Goal: Task Accomplishment & Management: Use online tool/utility

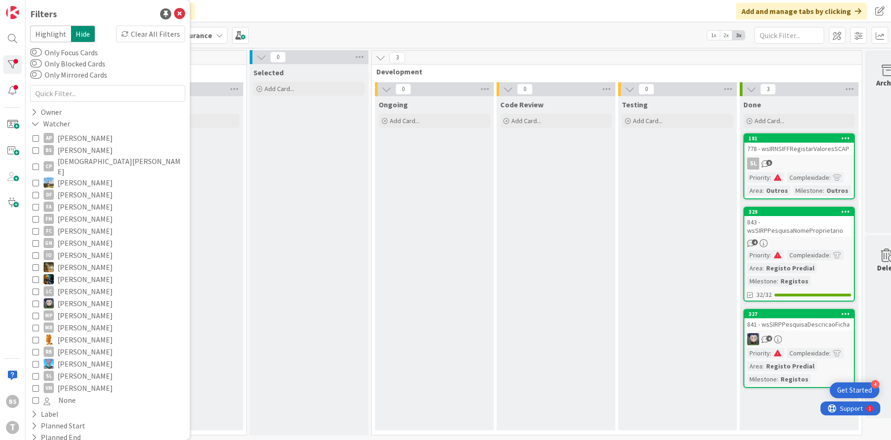
scroll to position [98, 0]
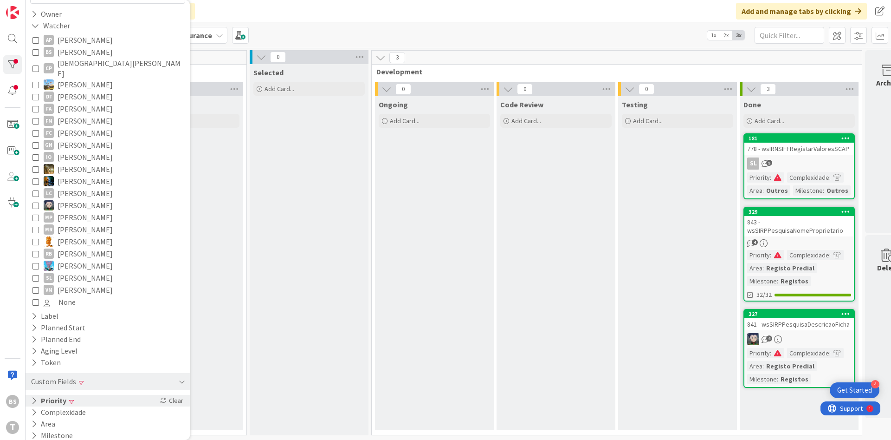
click at [75, 396] on div "Priority Clear" at bounding box center [108, 401] width 164 height 12
click at [70, 409] on span "Critical" at bounding box center [62, 414] width 36 height 12
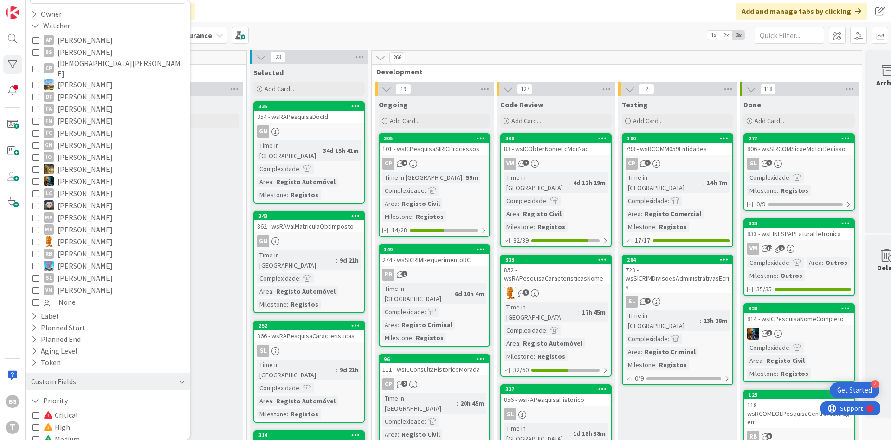
click at [46, 423] on span at bounding box center [49, 426] width 11 height 7
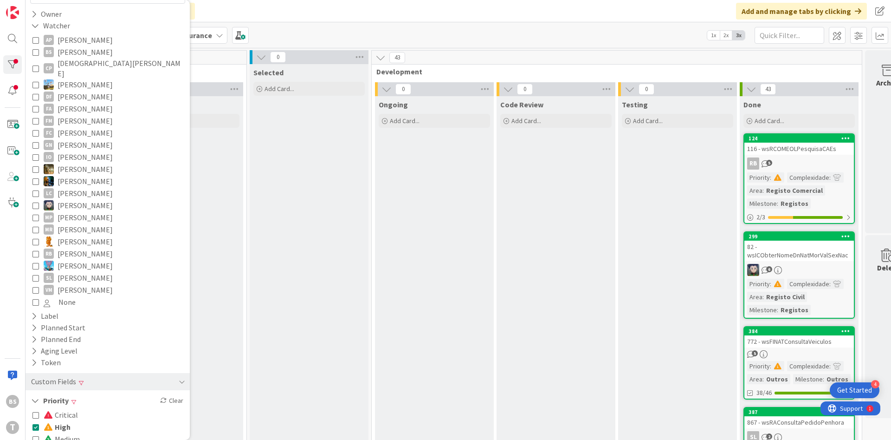
scroll to position [111, 151]
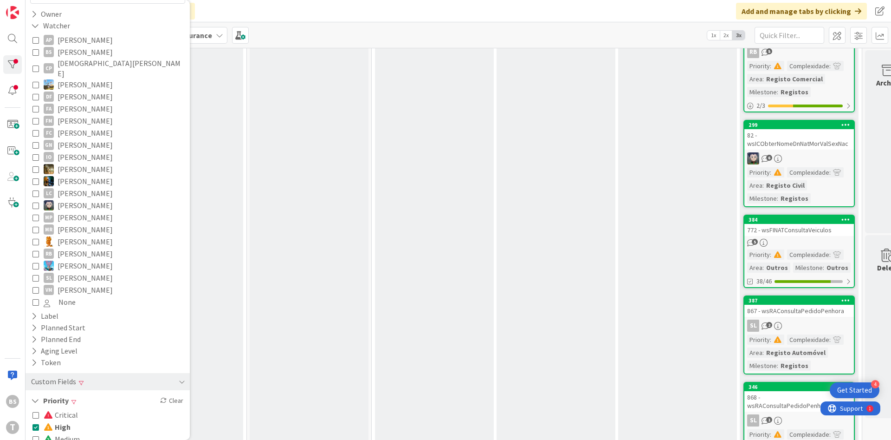
click at [810, 236] on link "384 772 - wsFINATConsultaVeiculos 5 Priority : Complexidade : Area : Outros Mil…" at bounding box center [799, 250] width 111 height 73
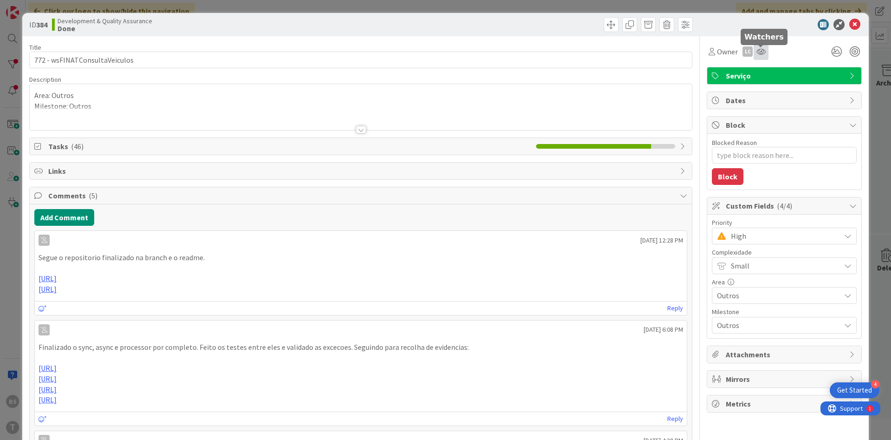
click at [758, 53] on icon at bounding box center [761, 51] width 9 height 7
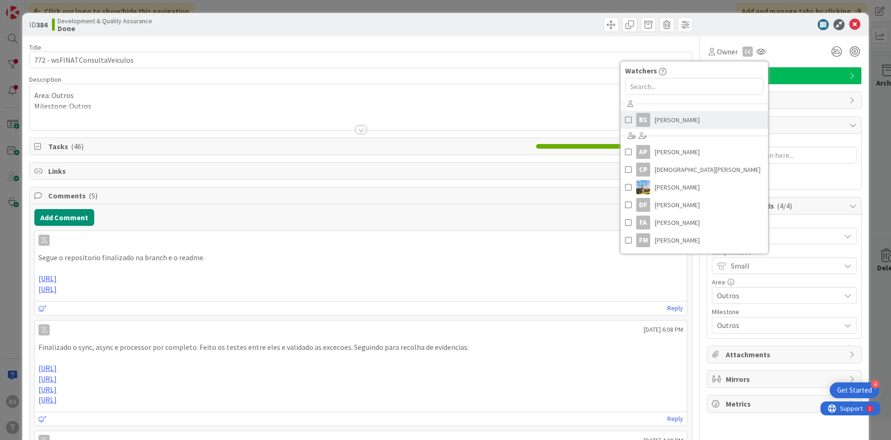
click at [663, 116] on span "[PERSON_NAME]" at bounding box center [677, 120] width 45 height 14
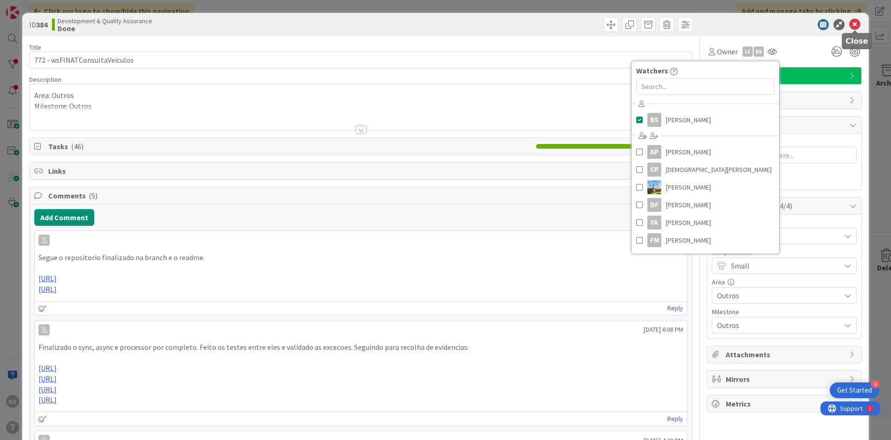
click at [856, 25] on icon at bounding box center [854, 24] width 11 height 11
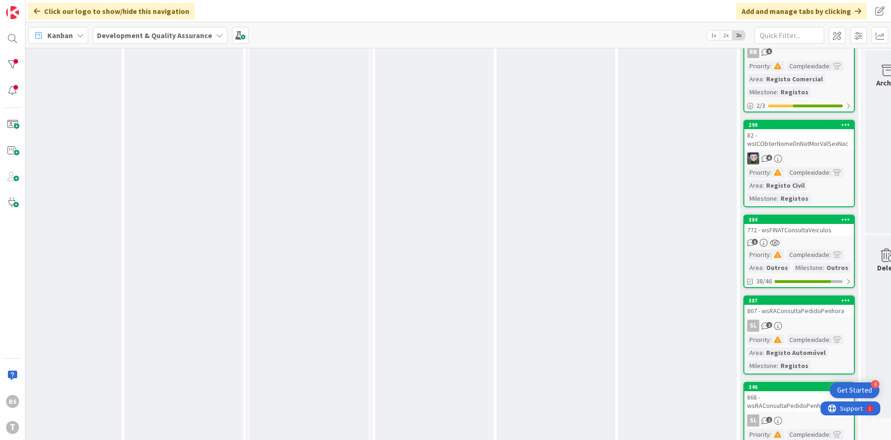
click at [802, 237] on link "384 772 - wsFINATConsultaVeiculos 5 Priority : Complexidade : Area : Outros Mil…" at bounding box center [799, 250] width 111 height 73
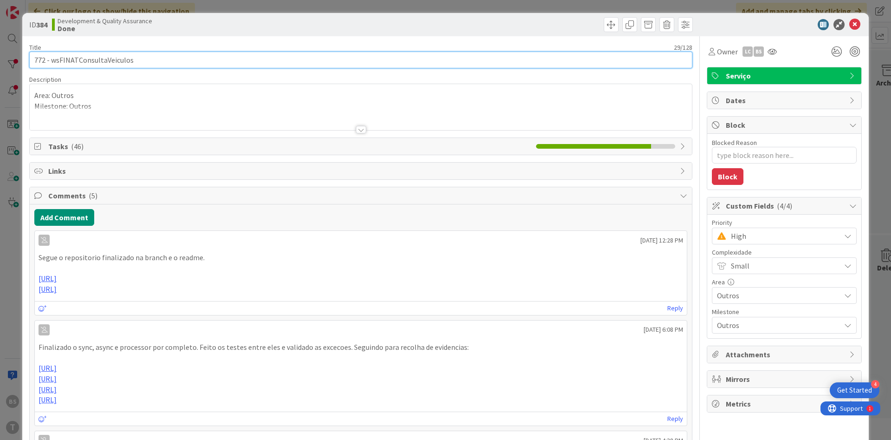
click at [164, 61] on input "772 - wsFINATConsultaVeiculos" at bounding box center [360, 60] width 663 height 17
click at [117, 63] on input "772 - wsFINATConsultaVeiculos" at bounding box center [360, 60] width 663 height 17
click at [121, 65] on input "772 - wsFINATConsultaVeiculos" at bounding box center [360, 60] width 663 height 17
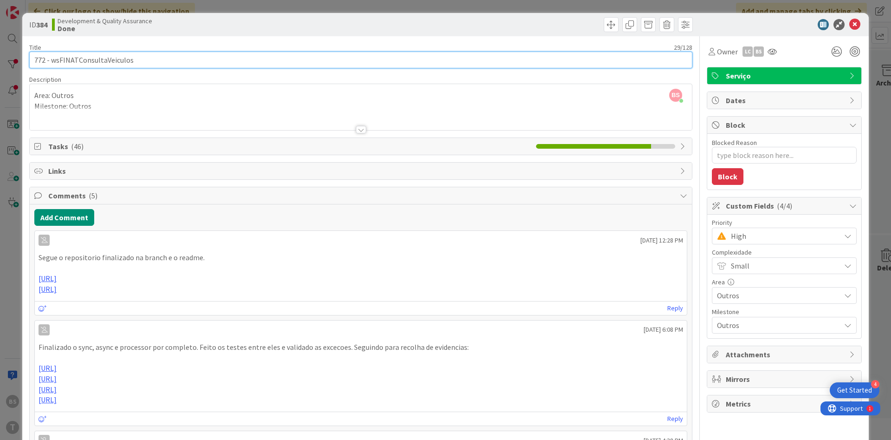
click at [121, 65] on input "772 - wsFINATConsultaVeiculos" at bounding box center [360, 60] width 663 height 17
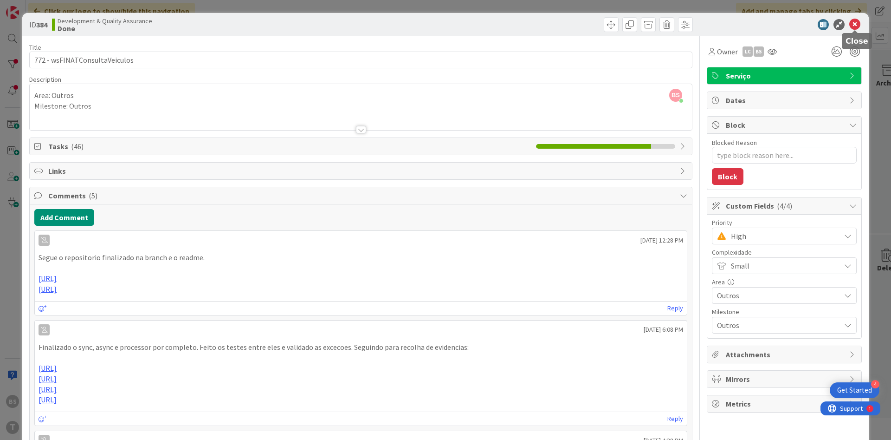
click at [857, 27] on icon at bounding box center [854, 24] width 11 height 11
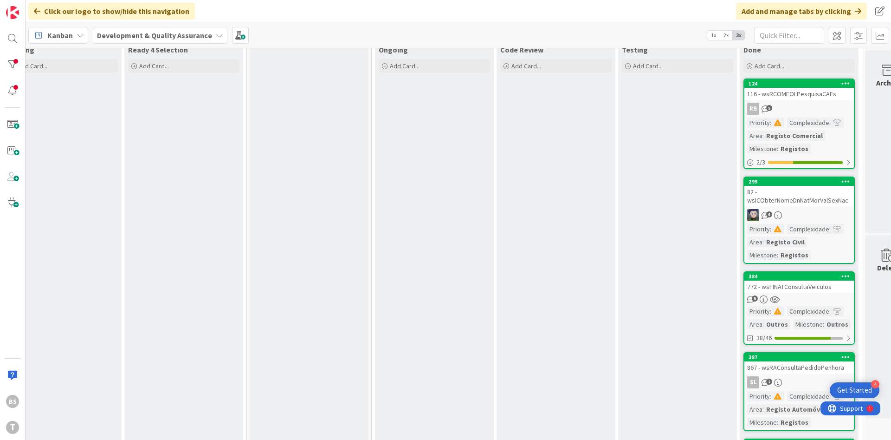
scroll to position [111, 151]
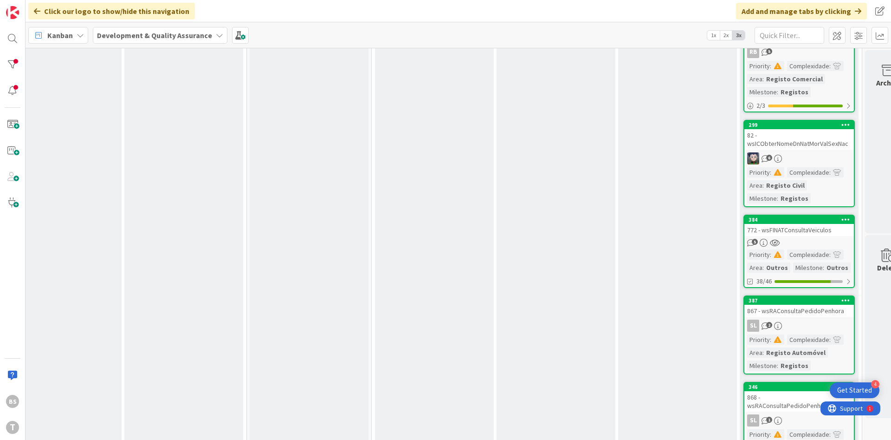
click at [799, 228] on div "772 - wsFINATConsultaVeiculos" at bounding box center [800, 230] width 110 height 12
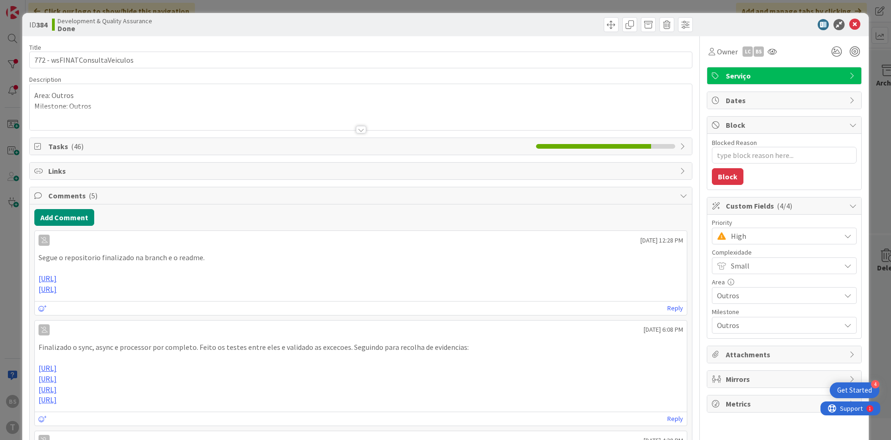
click at [753, 240] on span "High" at bounding box center [783, 235] width 105 height 13
click at [744, 271] on span "Critical" at bounding box center [798, 275] width 108 height 14
click at [776, 58] on div at bounding box center [772, 51] width 15 height 17
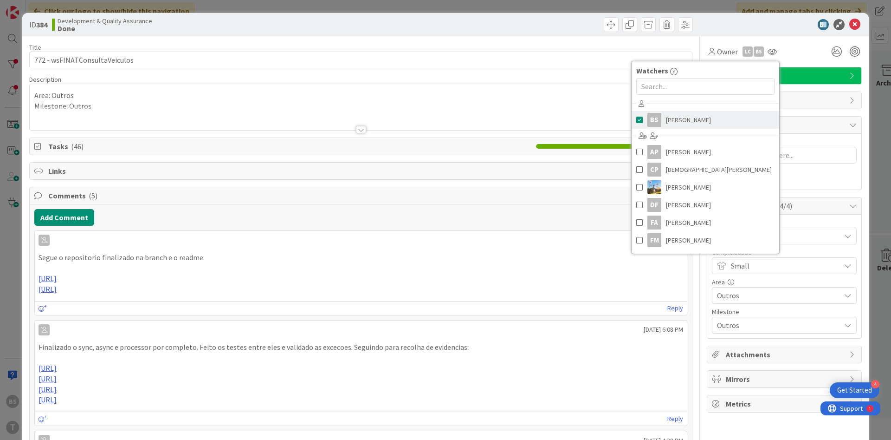
click at [695, 119] on span "[PERSON_NAME]" at bounding box center [688, 120] width 45 height 14
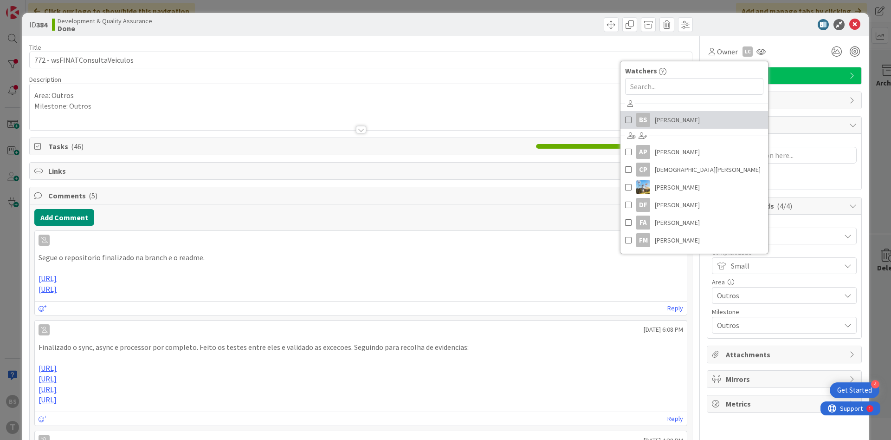
type textarea "x"
click at [852, 24] on icon at bounding box center [854, 24] width 11 height 11
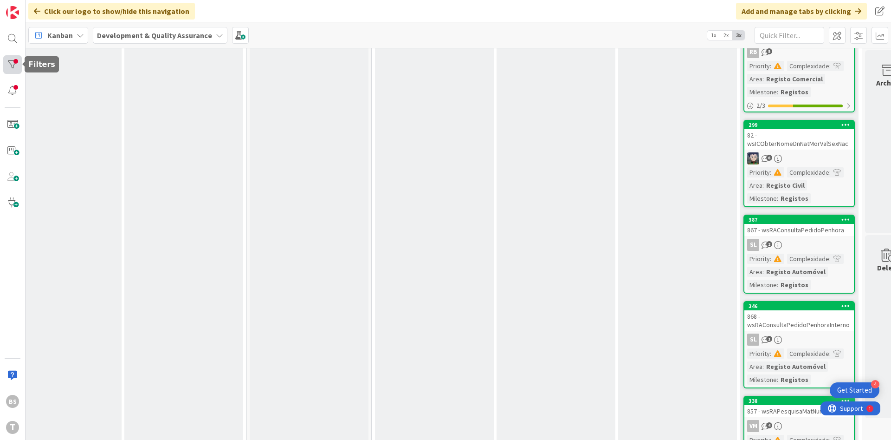
click at [11, 62] on div at bounding box center [12, 64] width 19 height 19
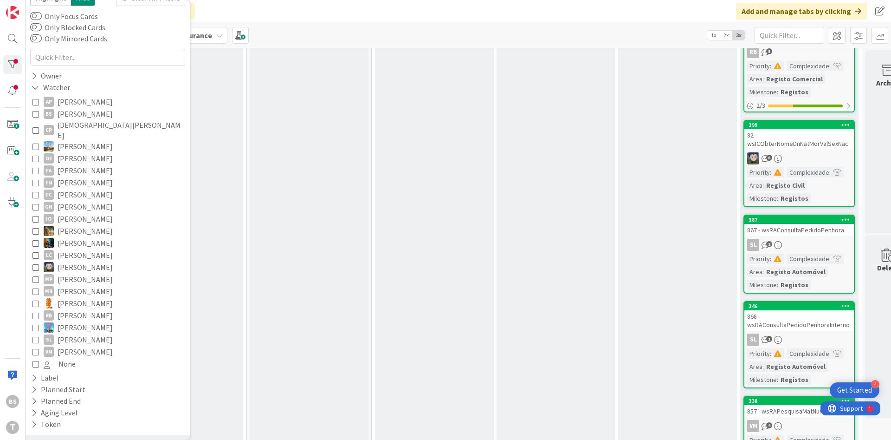
scroll to position [98, 0]
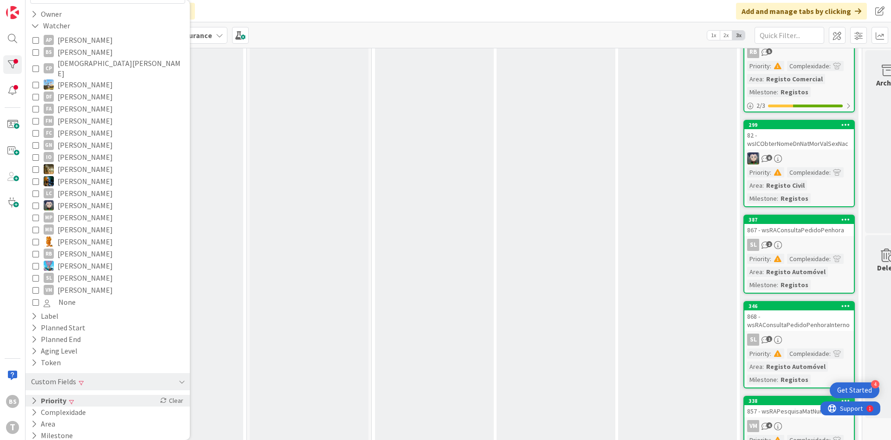
click at [74, 395] on div "Priority Clear" at bounding box center [108, 401] width 164 height 12
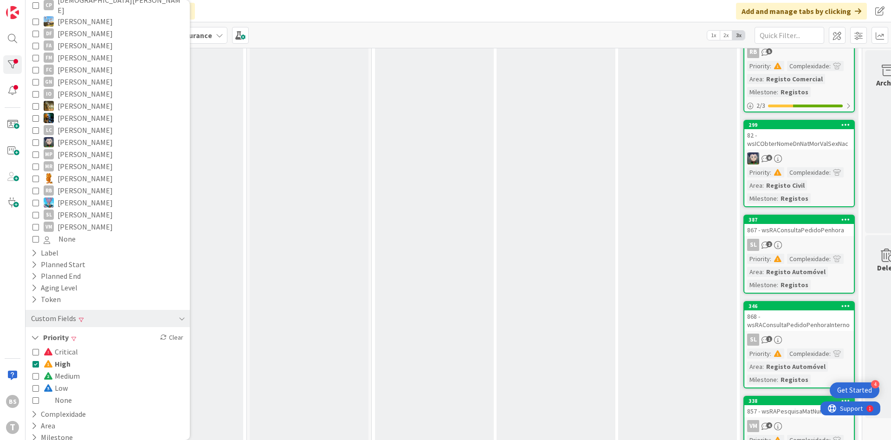
scroll to position [163, 0]
click at [32, 358] on icon at bounding box center [35, 361] width 6 height 6
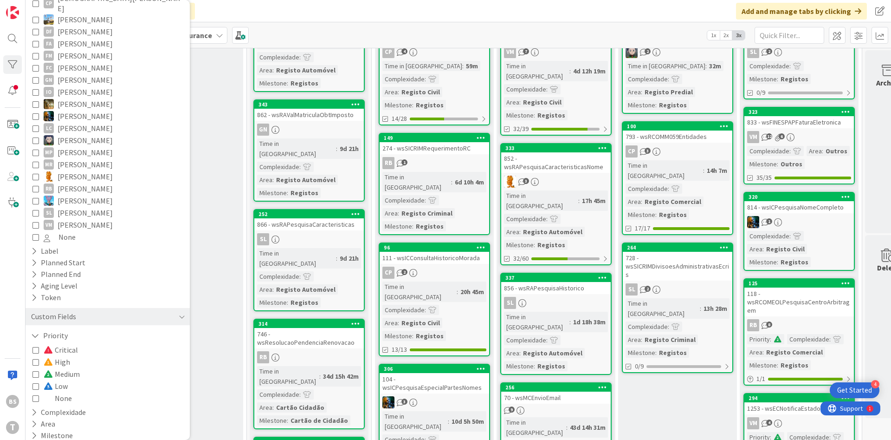
click at [35, 346] on icon at bounding box center [35, 349] width 6 height 6
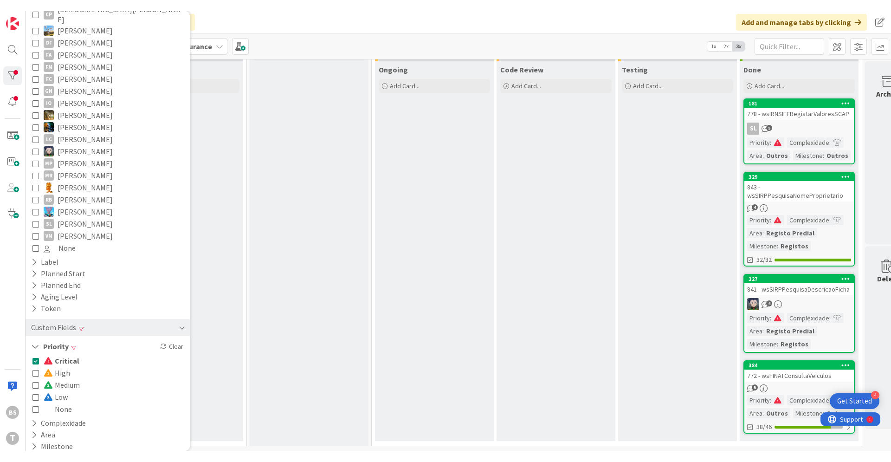
scroll to position [46, 151]
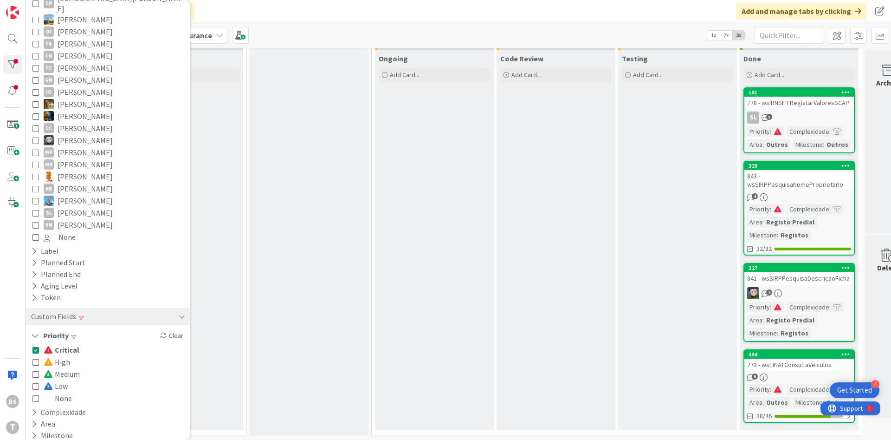
click at [550, 287] on div "Code Review Add Card..." at bounding box center [556, 240] width 119 height 380
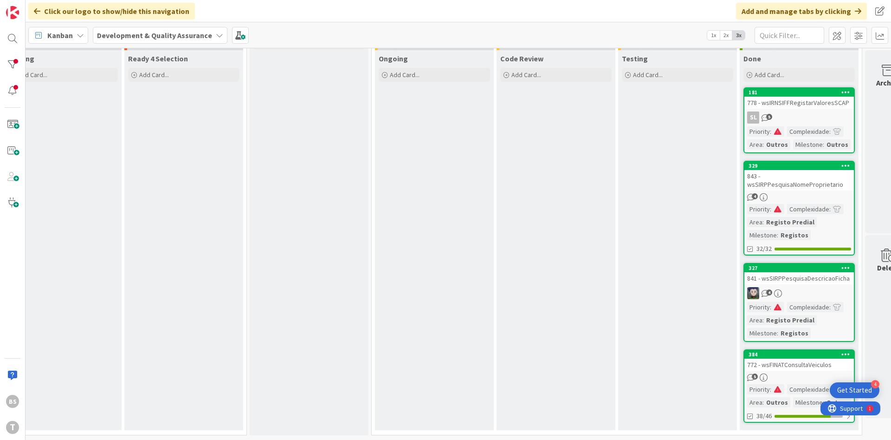
scroll to position [24, 151]
